Goal: Task Accomplishment & Management: Manage account settings

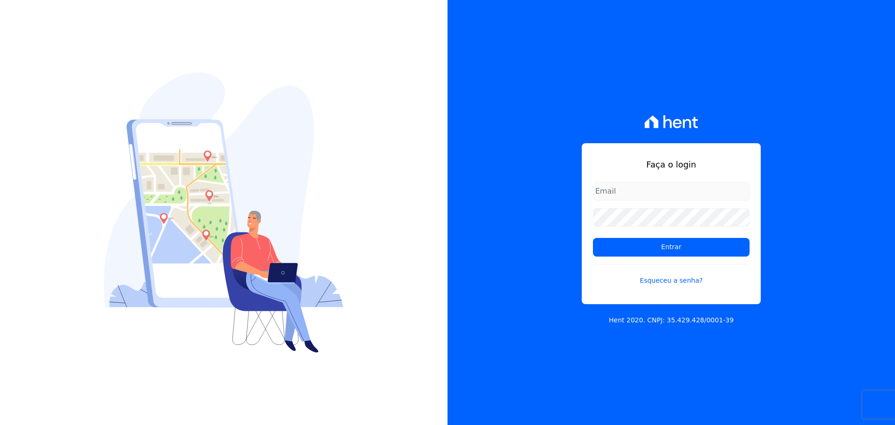
click at [639, 187] on input "email" at bounding box center [671, 191] width 157 height 19
type input "[EMAIL_ADDRESS][DOMAIN_NAME]"
click at [593, 238] on input "Entrar" at bounding box center [671, 247] width 157 height 19
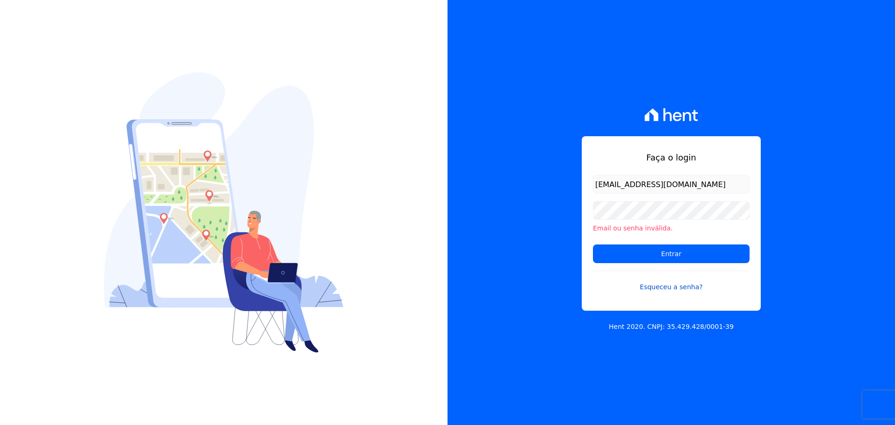
click at [662, 288] on link "Esqueceu a senha?" at bounding box center [671, 280] width 157 height 21
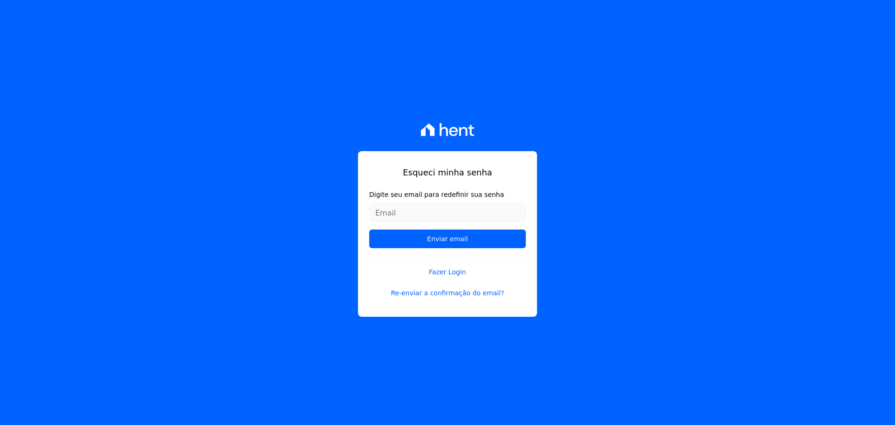
click at [445, 212] on input "Digite seu email para redefinir sua senha" at bounding box center [447, 212] width 157 height 19
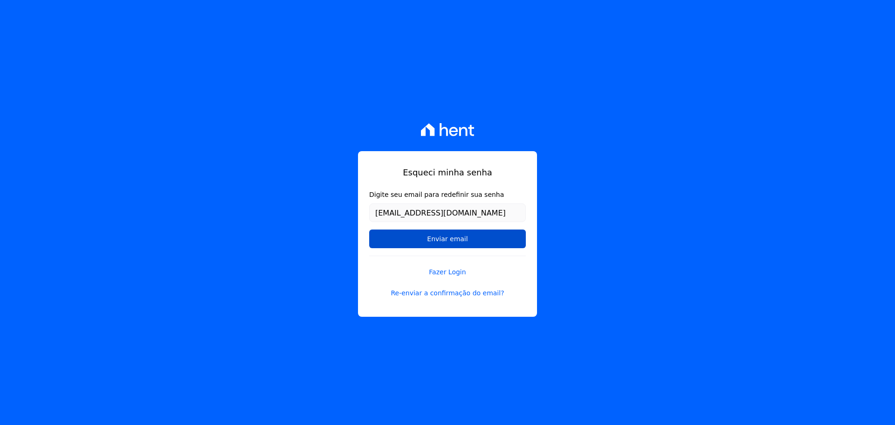
click at [453, 244] on input "Enviar email" at bounding box center [447, 238] width 157 height 19
click at [452, 240] on input "Enviar email" at bounding box center [447, 238] width 157 height 19
click at [421, 239] on input "Enviar email" at bounding box center [447, 238] width 157 height 19
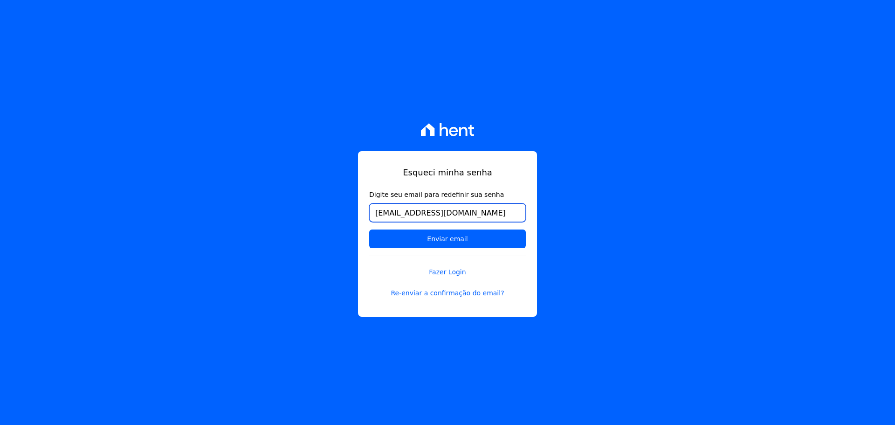
click at [467, 215] on input "[EMAIL_ADDRESS][DOMAIN_NAME]" at bounding box center [447, 212] width 157 height 19
type input "[EMAIL_ADDRESS][DOMAIN_NAME]"
click at [564, 215] on div "Esqueci minha senha Digite seu email para redefinir sua senha pereirarildon@gma…" at bounding box center [447, 212] width 895 height 425
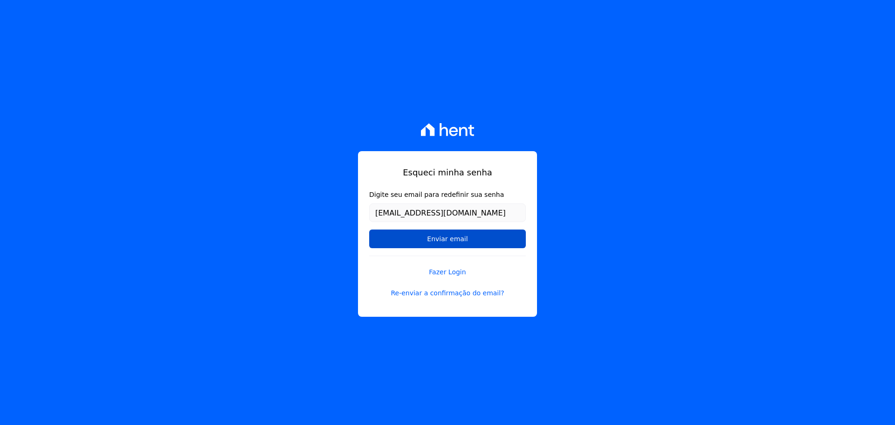
click at [481, 239] on input "Enviar email" at bounding box center [447, 238] width 157 height 19
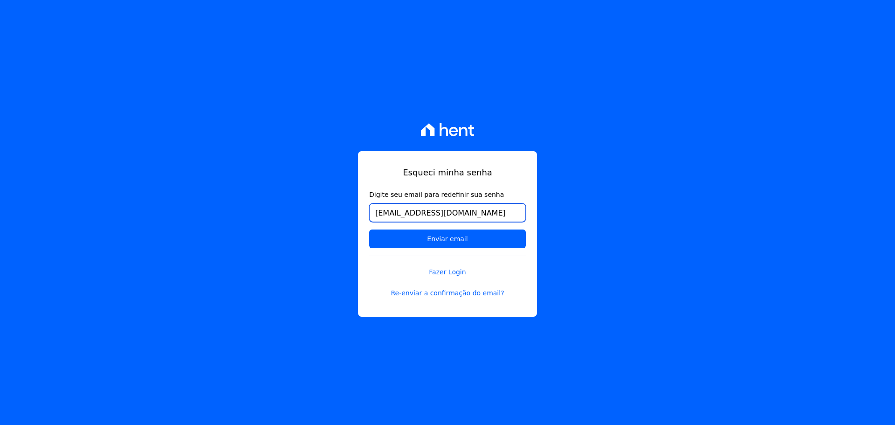
click at [372, 214] on input "[EMAIL_ADDRESS][DOMAIN_NAME]" at bounding box center [447, 212] width 157 height 19
click at [487, 213] on input "[EMAIL_ADDRESS][DOMAIN_NAME]" at bounding box center [447, 212] width 157 height 19
click at [553, 243] on div "Esqueci minha senha Digite seu email para redefinir sua senha pereirarildon@gma…" at bounding box center [447, 212] width 895 height 425
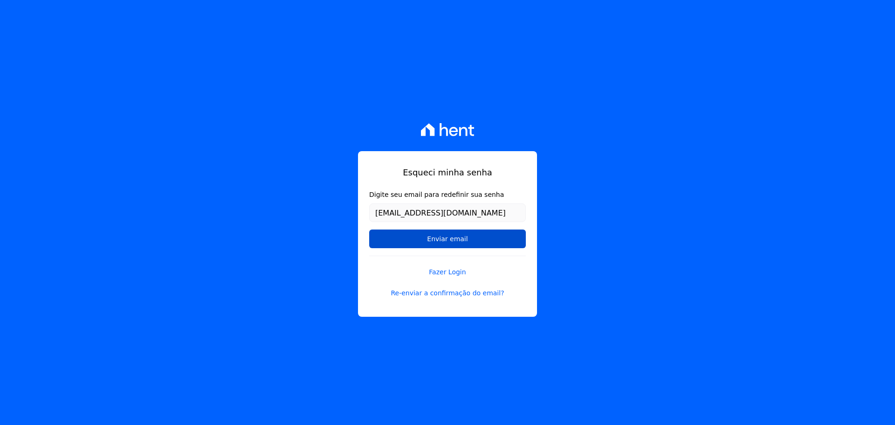
click at [514, 241] on input "Enviar email" at bounding box center [447, 238] width 157 height 19
click at [477, 238] on input "Enviar email" at bounding box center [447, 238] width 157 height 19
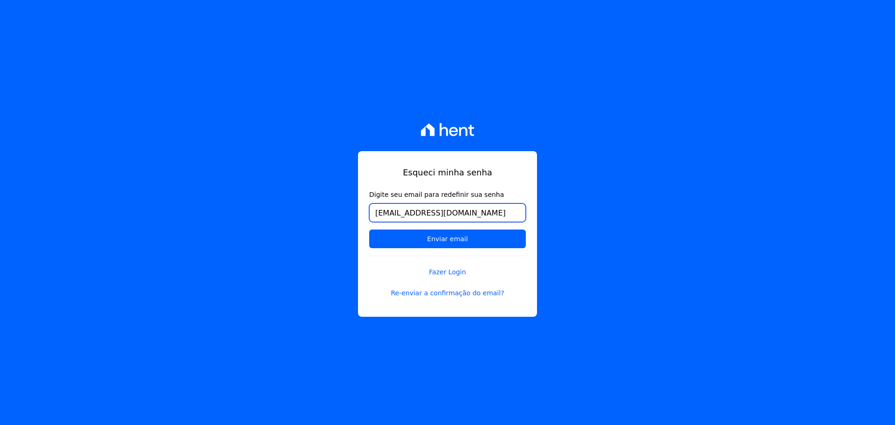
click at [475, 213] on input "[EMAIL_ADDRESS][DOMAIN_NAME]" at bounding box center [447, 212] width 157 height 19
click at [369, 229] on input "Enviar email" at bounding box center [447, 238] width 157 height 19
click at [589, 230] on div "Esqueci minha senha Digite seu email para redefinir sua senha pereirarildon@gma…" at bounding box center [447, 212] width 895 height 425
click at [441, 295] on link "Re-enviar a confirmação do email?" at bounding box center [447, 293] width 157 height 10
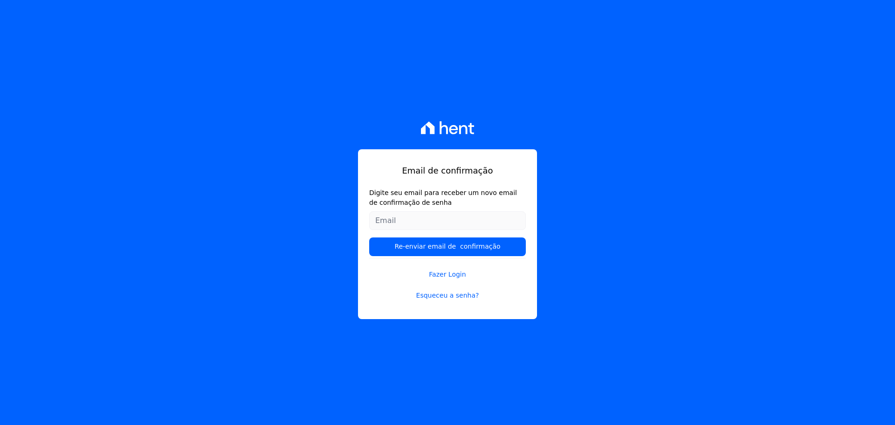
click at [451, 221] on input "Digite seu email para receber um novo email de confirmação de senha" at bounding box center [447, 220] width 157 height 19
type input "[EMAIL_ADDRESS][DOMAIN_NAME]"
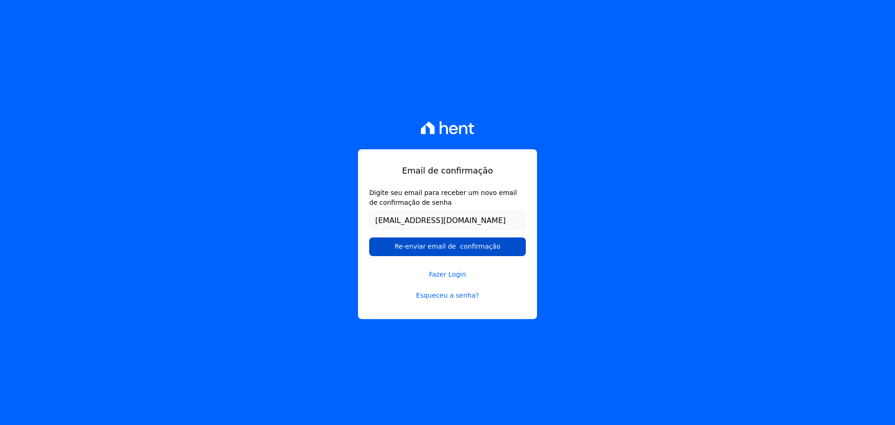
click at [448, 246] on input "Re-enviar email de confirmação" at bounding box center [447, 246] width 157 height 19
click at [369, 237] on input "Re-enviar email de confirmação" at bounding box center [447, 246] width 157 height 19
click at [468, 248] on input "Re-enviar email de confirmação" at bounding box center [447, 246] width 157 height 19
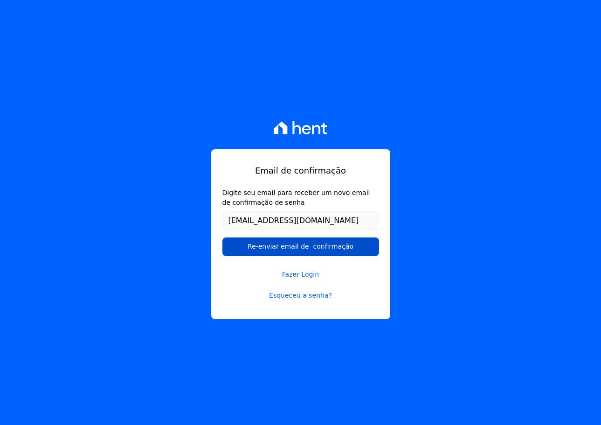
click at [337, 249] on input "Re-enviar email de confirmação" at bounding box center [300, 246] width 157 height 19
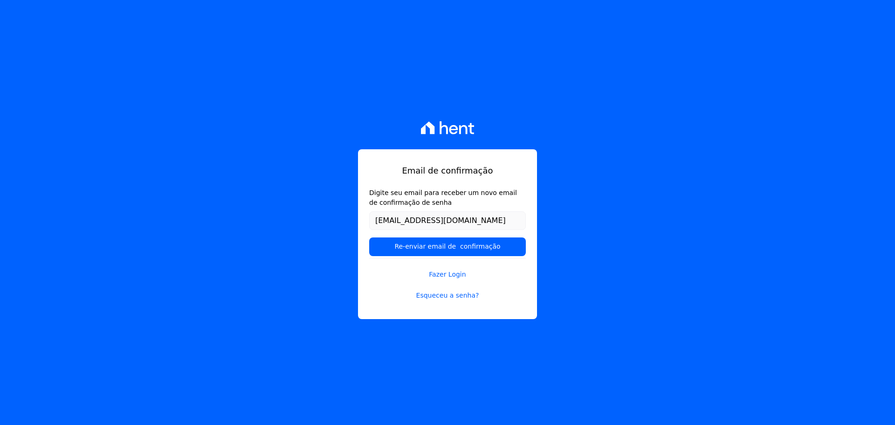
click at [534, 130] on div "Email de confirmação Digite seu email para receber um novo email de confirmação…" at bounding box center [447, 212] width 895 height 425
click at [441, 121] on icon at bounding box center [448, 127] width 54 height 13
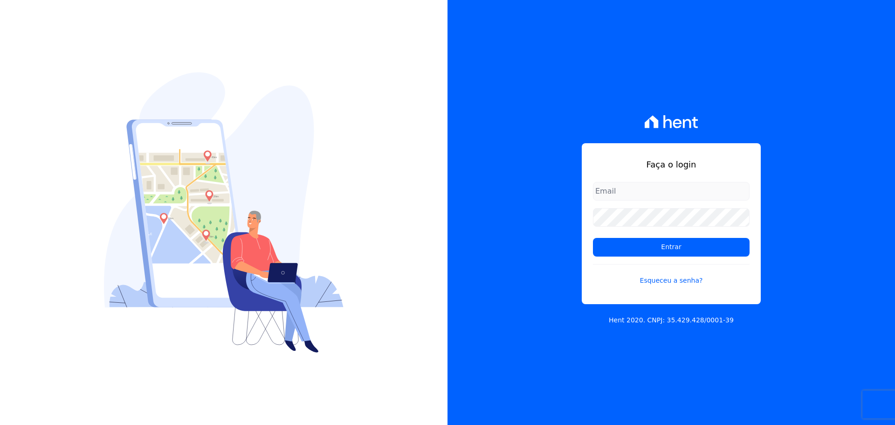
click at [625, 191] on input "email" at bounding box center [671, 191] width 157 height 19
type input "[EMAIL_ADDRESS][DOMAIN_NAME]"
click at [593, 238] on input "Entrar" at bounding box center [671, 247] width 157 height 19
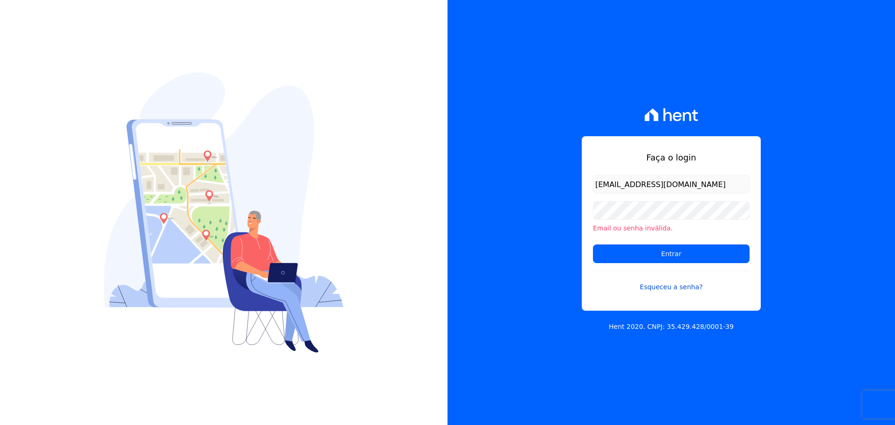
click at [658, 286] on link "Esqueceu a senha?" at bounding box center [671, 280] width 157 height 21
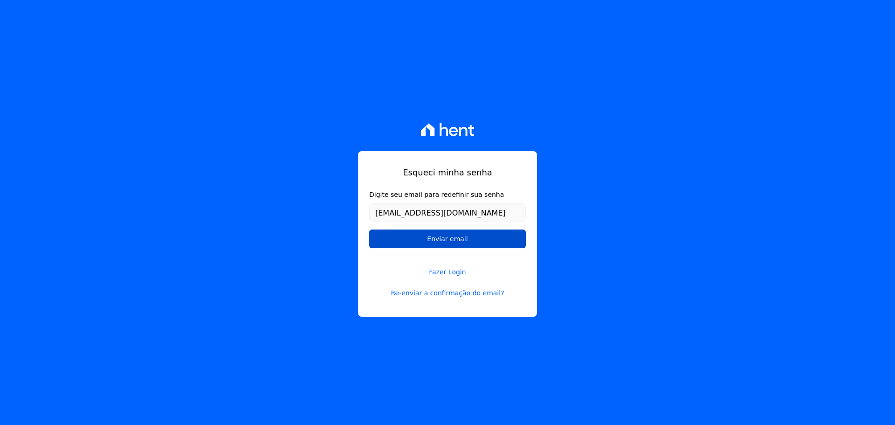
type input "[EMAIL_ADDRESS][DOMAIN_NAME]"
click at [391, 238] on input "Enviar email" at bounding box center [447, 238] width 157 height 19
click at [442, 242] on input "Enviar email" at bounding box center [447, 238] width 157 height 19
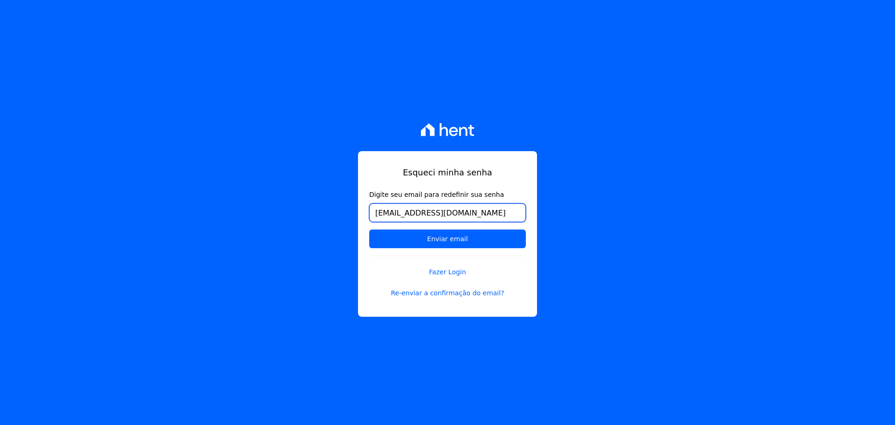
click at [468, 217] on input "[EMAIL_ADDRESS][DOMAIN_NAME]" at bounding box center [447, 212] width 157 height 19
click at [369, 229] on input "Enviar email" at bounding box center [447, 238] width 157 height 19
